Goal: Task Accomplishment & Management: Manage account settings

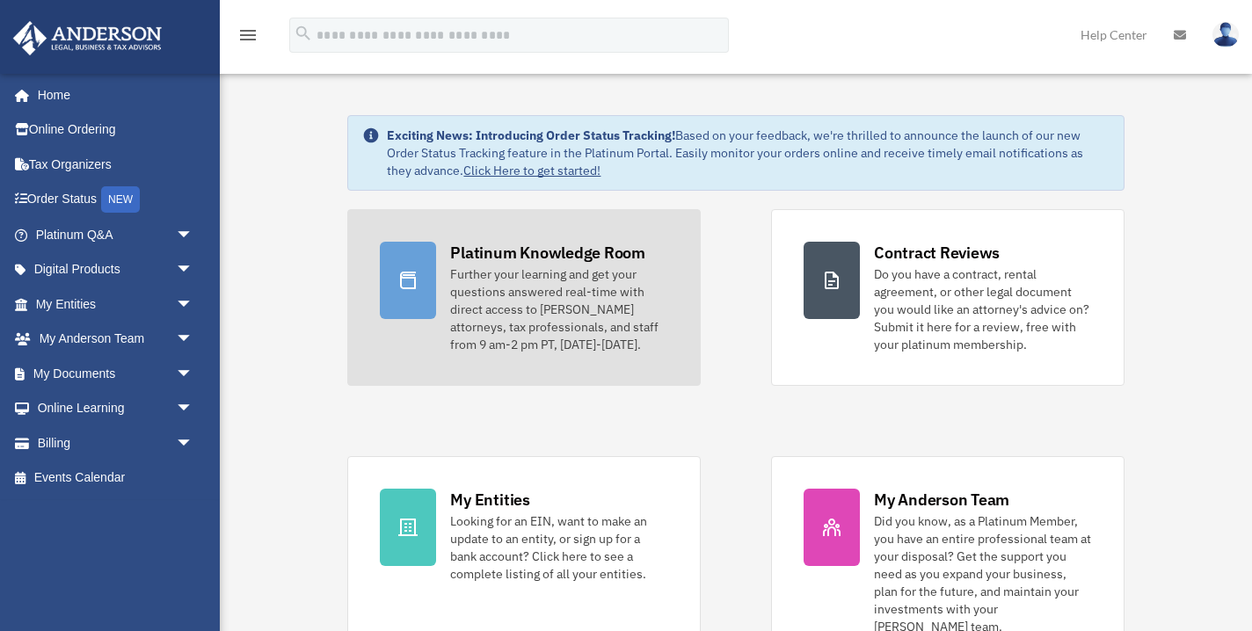
click at [521, 302] on div "Further your learning and get your questions answered real-time with direct acc…" at bounding box center [559, 310] width 218 height 88
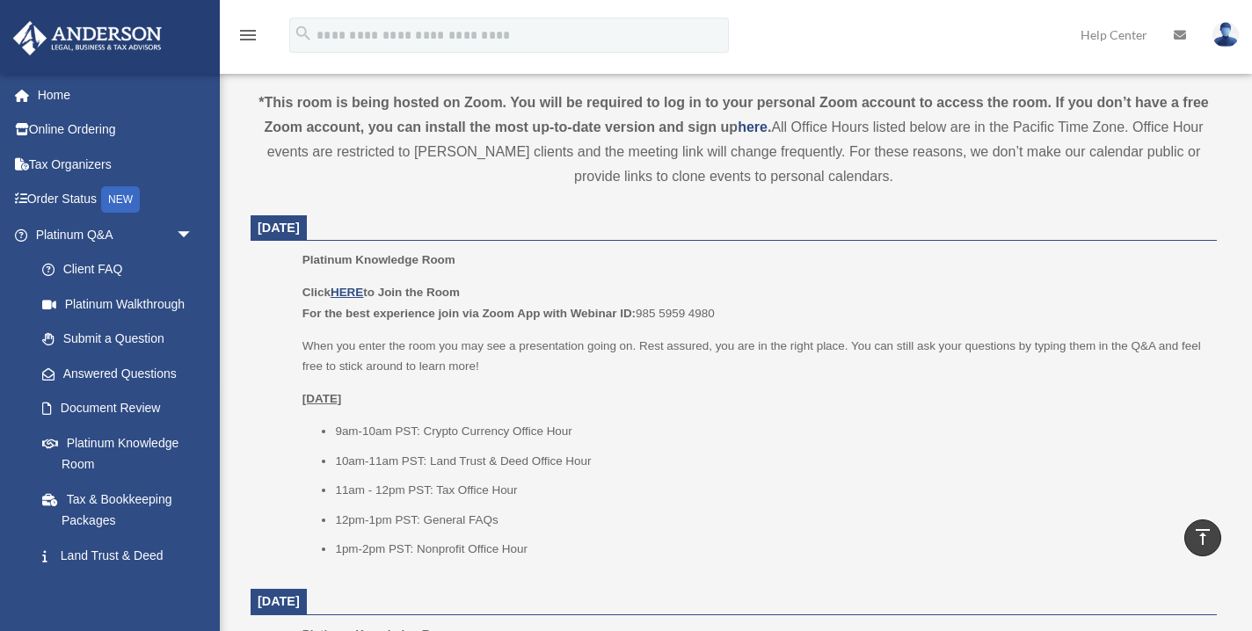
scroll to position [608, 0]
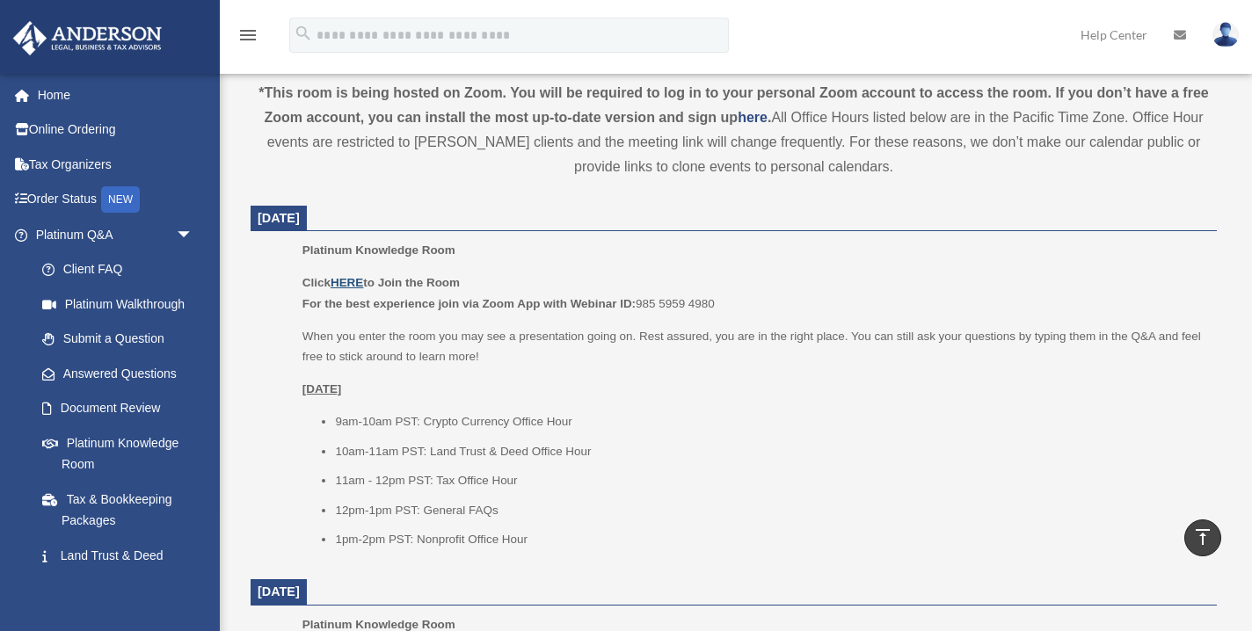
click at [355, 280] on u "HERE" at bounding box center [347, 282] width 33 height 13
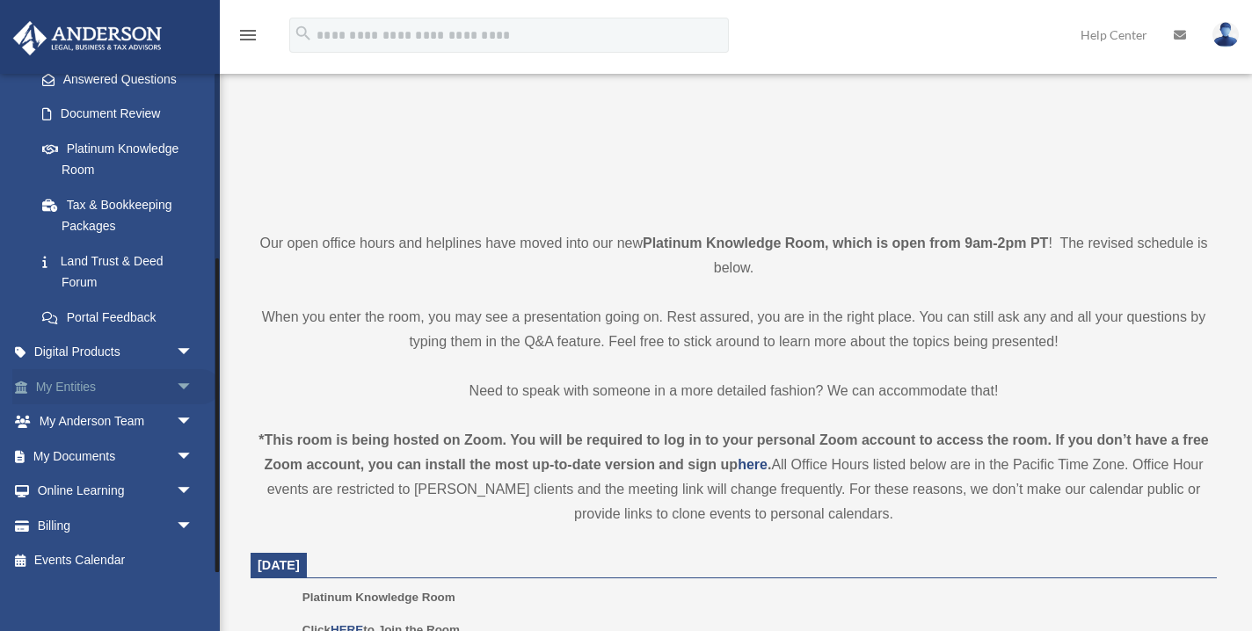
scroll to position [294, 0]
click at [99, 382] on link "My Entities arrow_drop_down" at bounding box center [115, 387] width 207 height 35
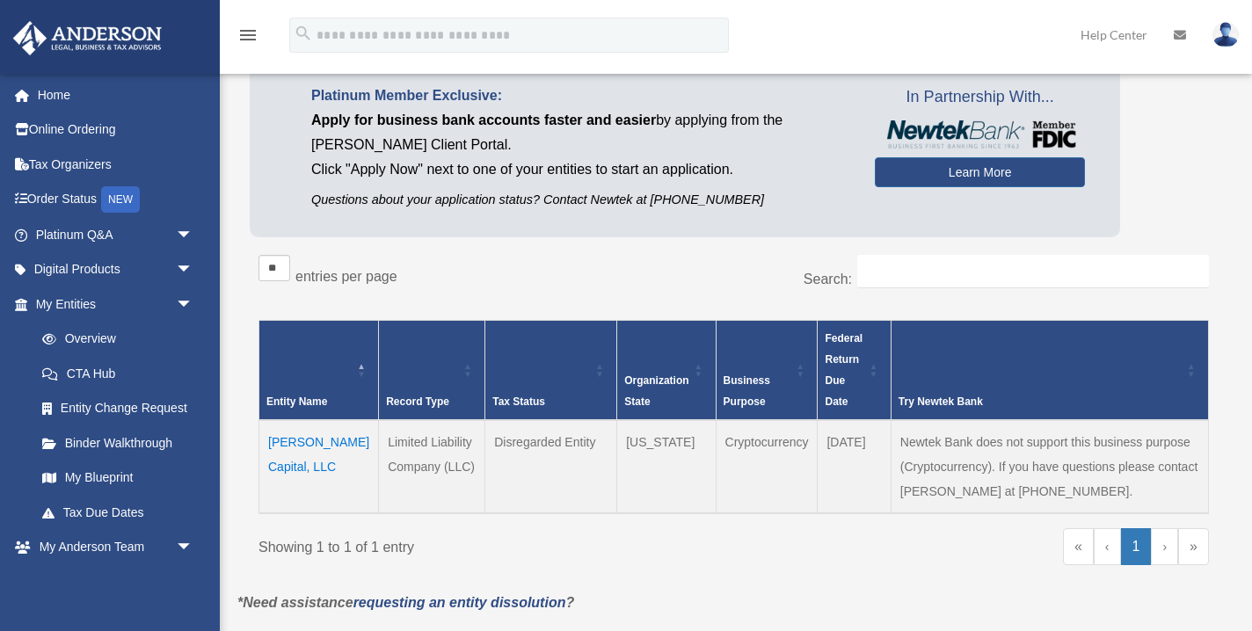
scroll to position [127, 0]
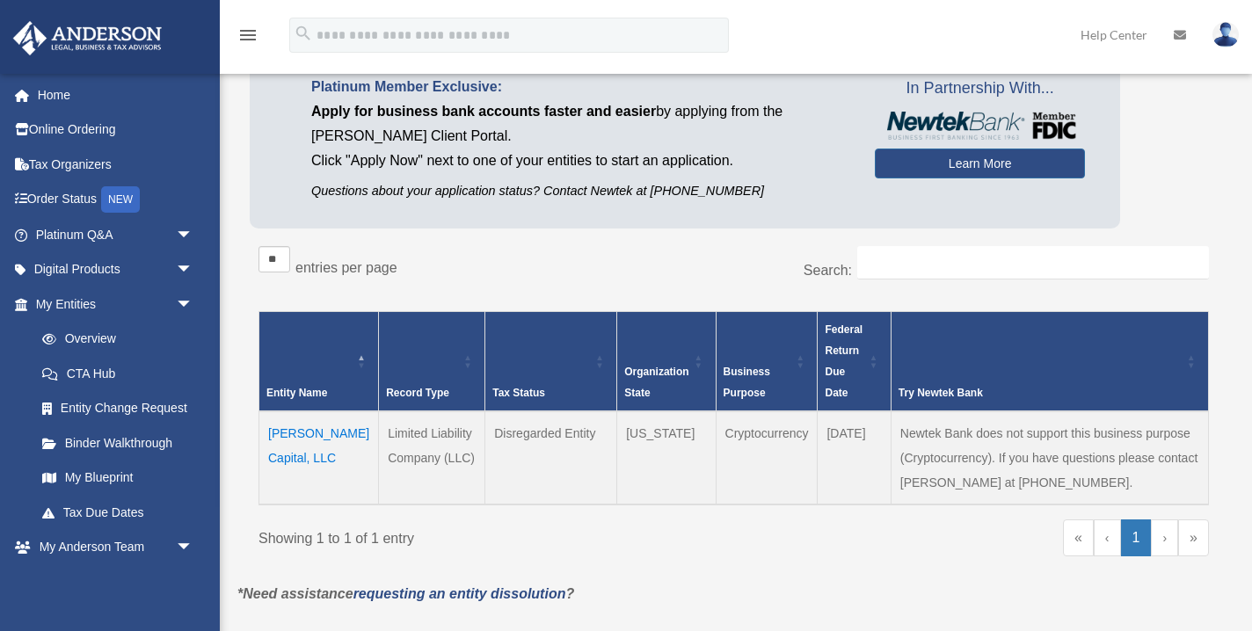
click at [287, 455] on td "[PERSON_NAME] Capital, LLC" at bounding box center [319, 457] width 120 height 93
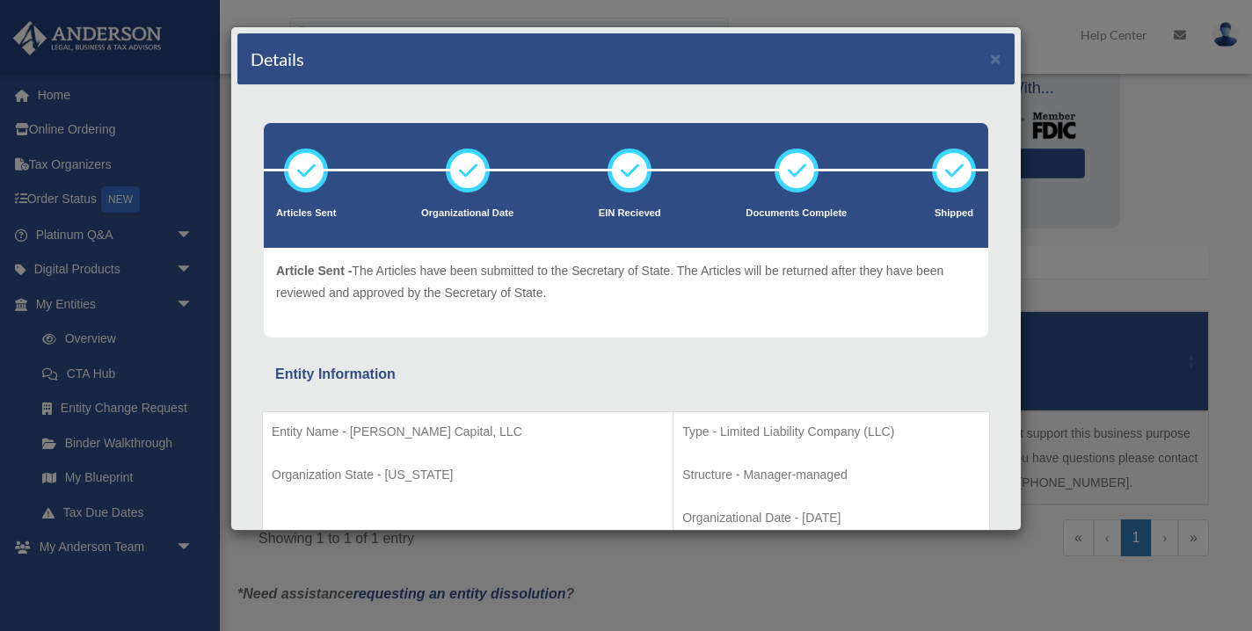
scroll to position [0, 0]
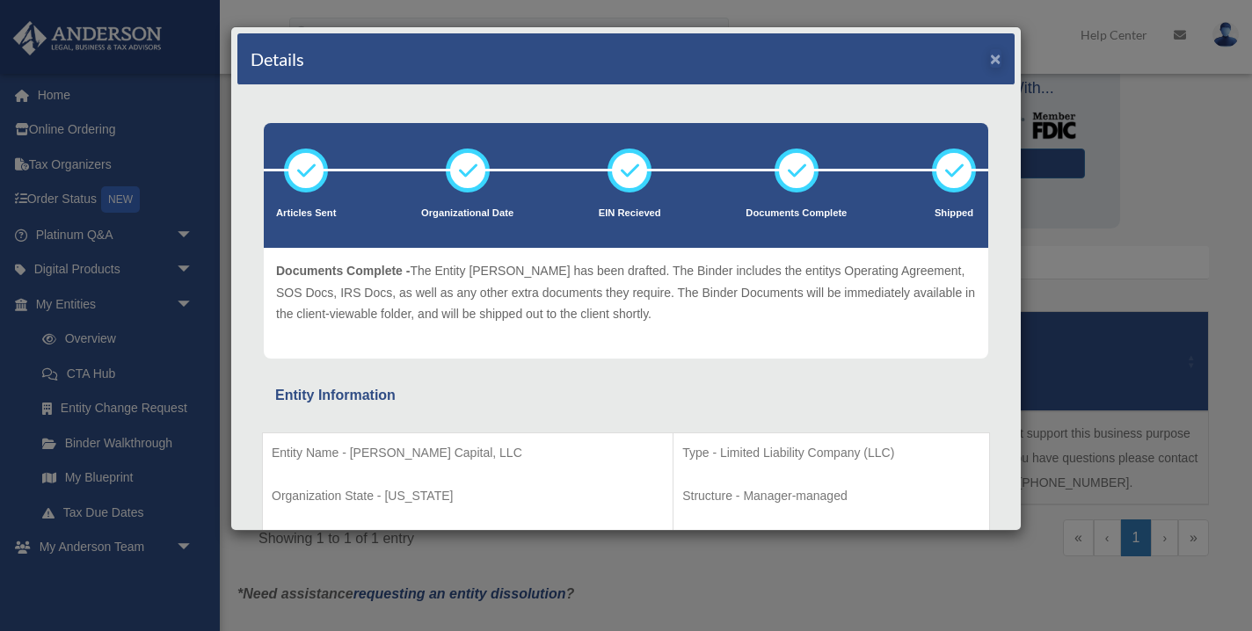
click at [996, 57] on button "×" at bounding box center [995, 58] width 11 height 18
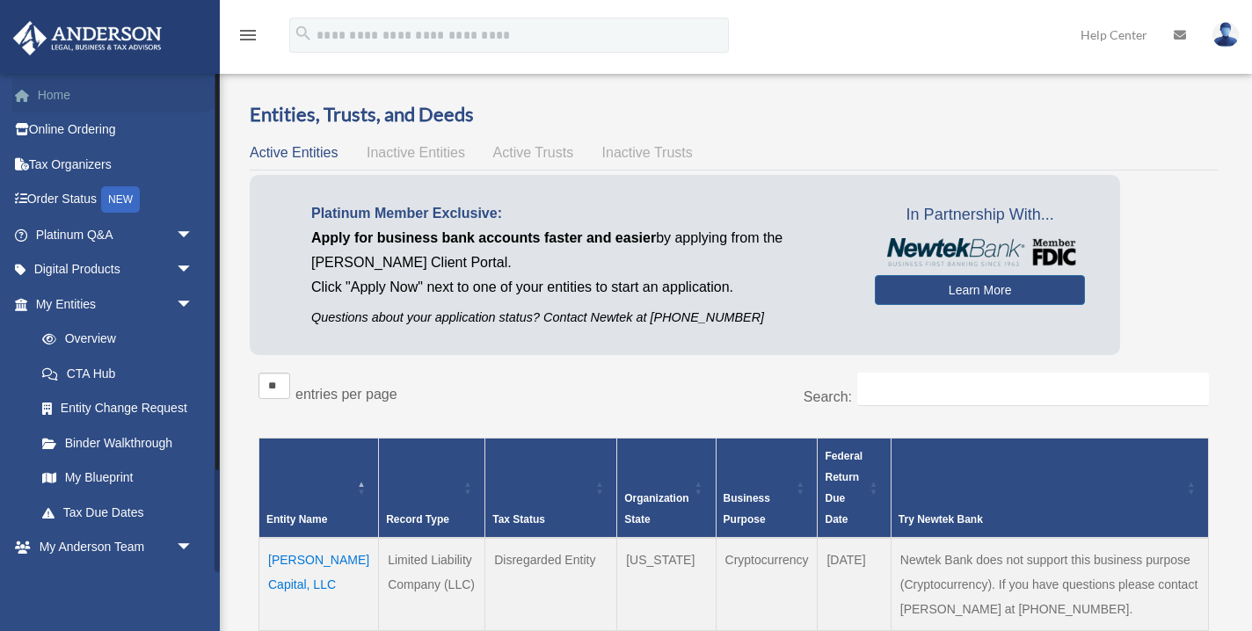
click at [99, 92] on link "Home" at bounding box center [115, 94] width 207 height 35
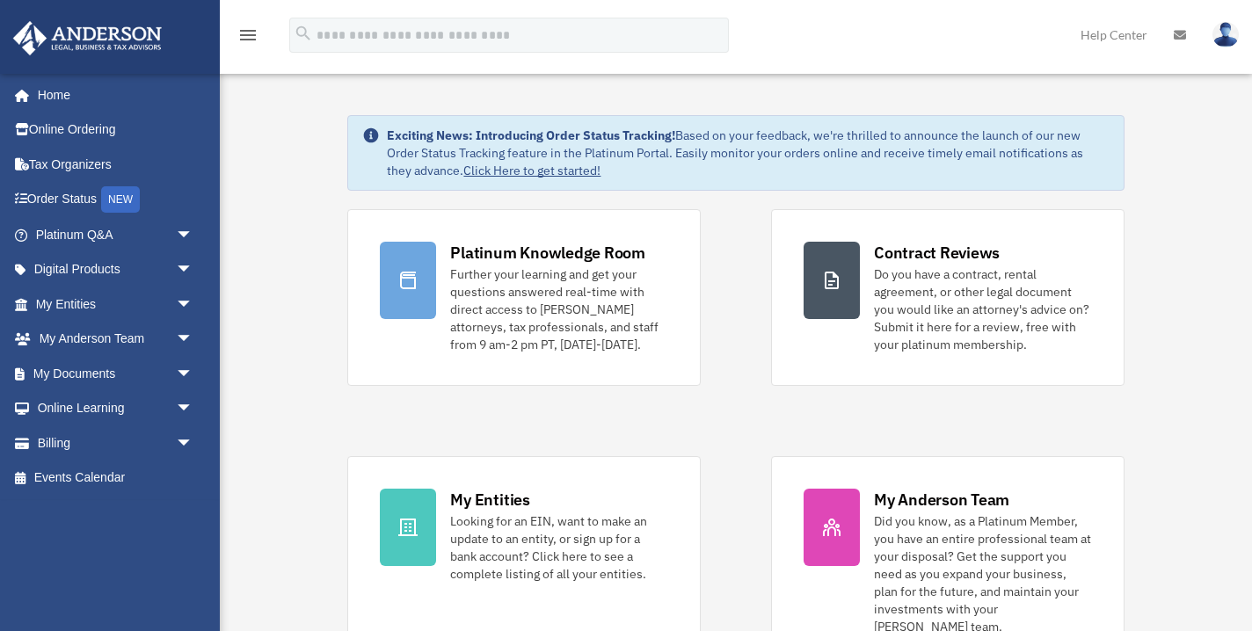
click at [1231, 33] on img at bounding box center [1225, 34] width 26 height 25
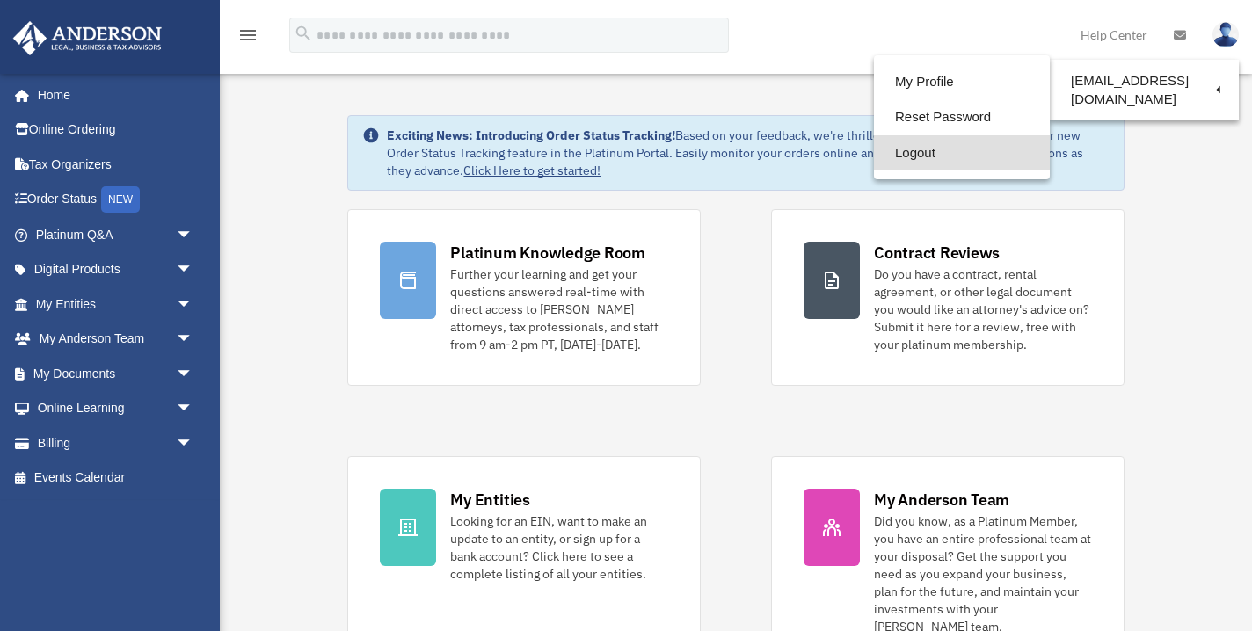
click at [934, 147] on link "Logout" at bounding box center [962, 153] width 176 height 36
